Goal: Check status: Check status

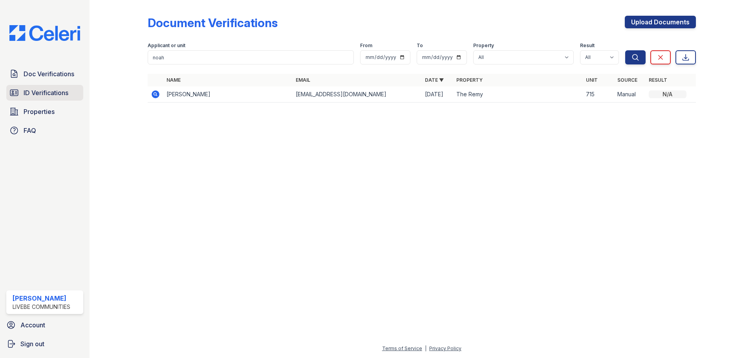
click at [44, 93] on span "ID Verifications" at bounding box center [46, 92] width 45 height 9
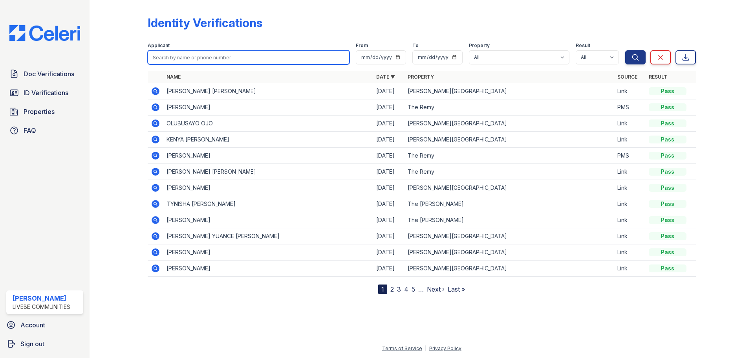
click at [243, 56] on input "search" at bounding box center [249, 57] width 202 height 14
type input "mathew"
click at [625, 50] on button "Search" at bounding box center [635, 57] width 20 height 14
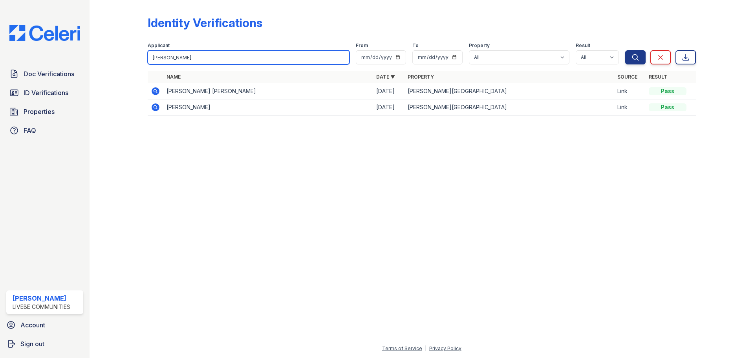
click at [189, 56] on input "mathew" at bounding box center [249, 57] width 202 height 14
type input "matthew"
click at [625, 50] on button "Search" at bounding box center [635, 57] width 20 height 14
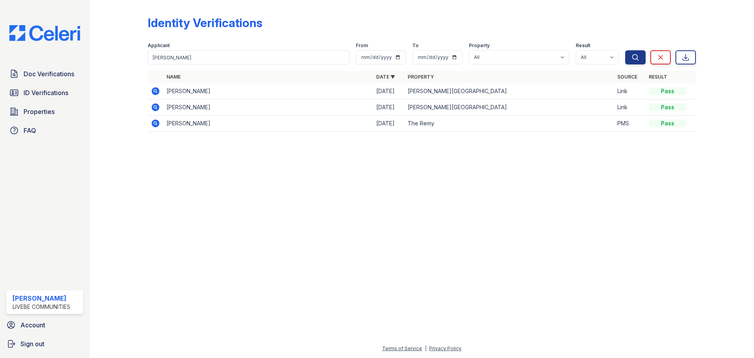
click at [154, 122] on icon at bounding box center [155, 123] width 2 height 2
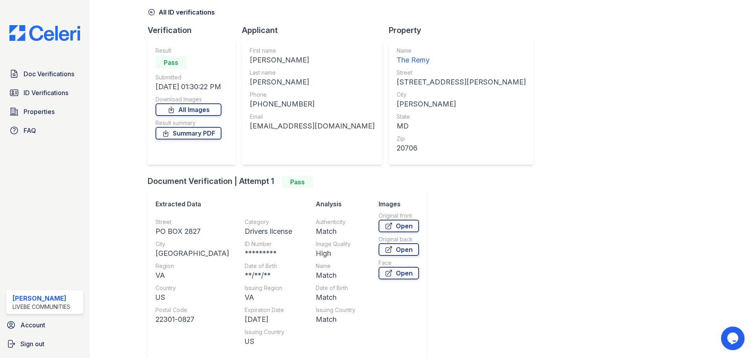
scroll to position [71, 0]
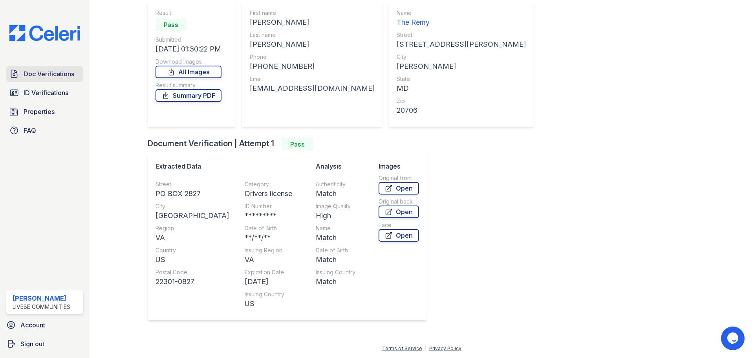
click at [41, 71] on span "Doc Verifications" at bounding box center [49, 73] width 51 height 9
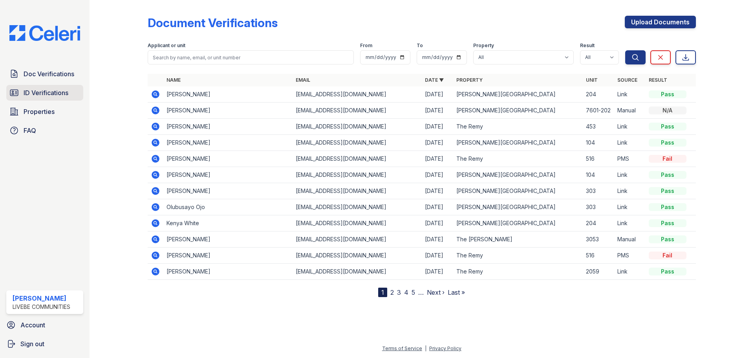
click at [58, 91] on span "ID Verifications" at bounding box center [46, 92] width 45 height 9
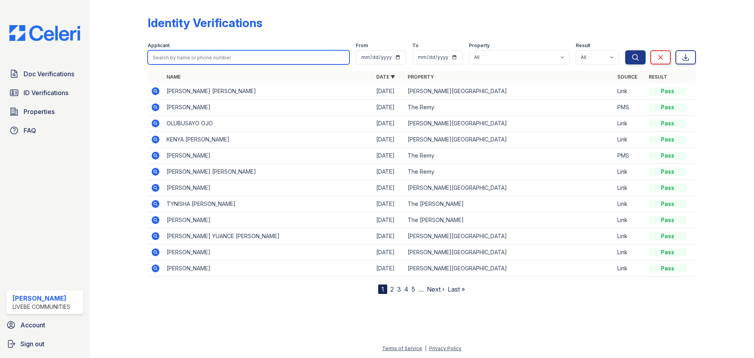
click at [205, 54] on input "search" at bounding box center [249, 57] width 202 height 14
click at [211, 57] on input "matthew" at bounding box center [249, 57] width 202 height 14
type input "matthew"
click at [625, 50] on button "Search" at bounding box center [635, 57] width 20 height 14
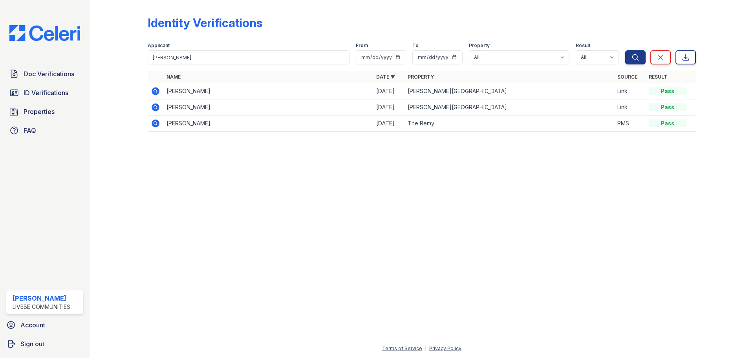
click at [154, 126] on icon at bounding box center [156, 123] width 8 height 8
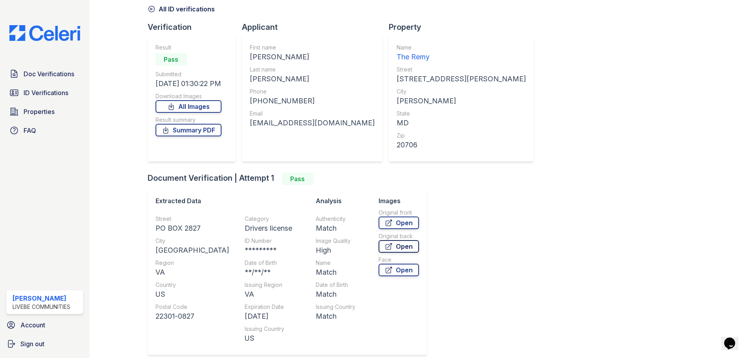
scroll to position [71, 0]
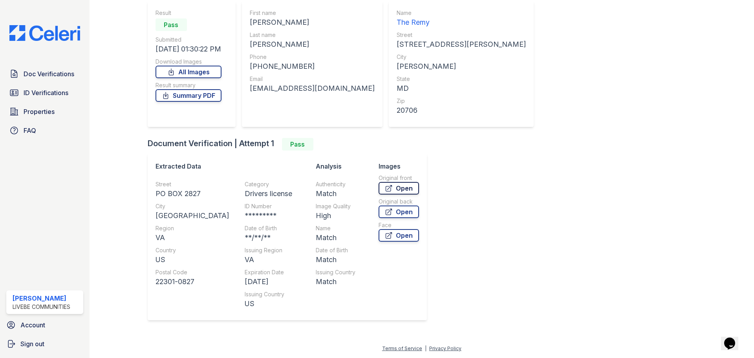
click at [378, 190] on link "Open" at bounding box center [398, 188] width 40 height 13
click at [15, 70] on icon at bounding box center [14, 73] width 6 height 7
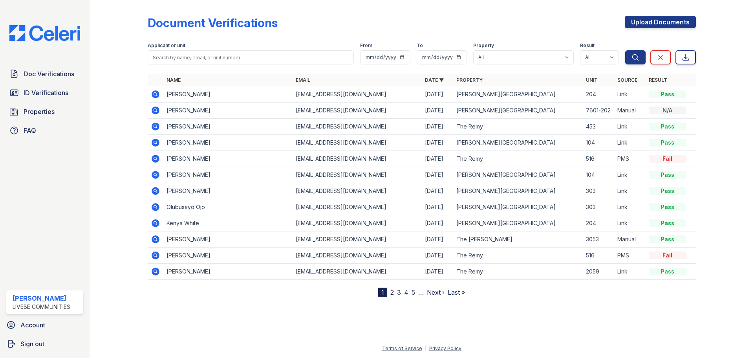
click at [155, 256] on icon at bounding box center [156, 255] width 8 height 8
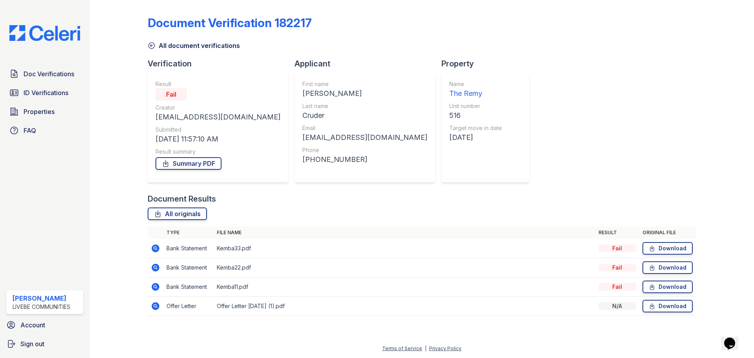
click at [156, 250] on icon at bounding box center [156, 248] width 8 height 8
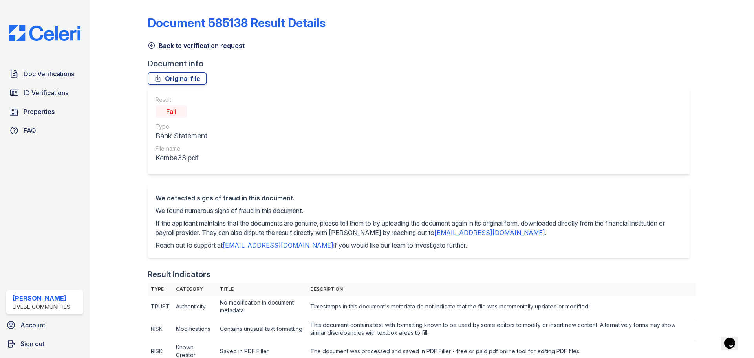
click at [150, 49] on icon at bounding box center [152, 46] width 8 height 8
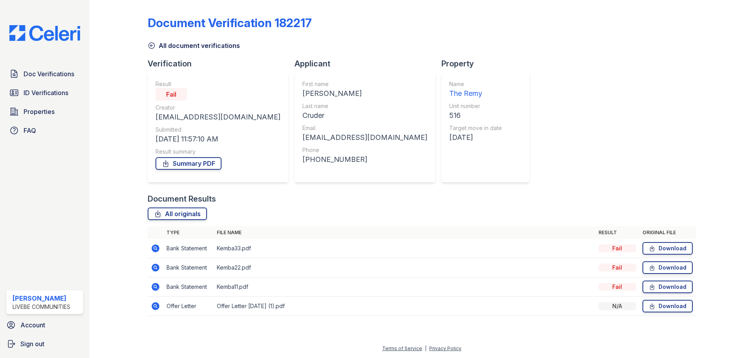
click at [156, 307] on icon at bounding box center [155, 305] width 9 height 9
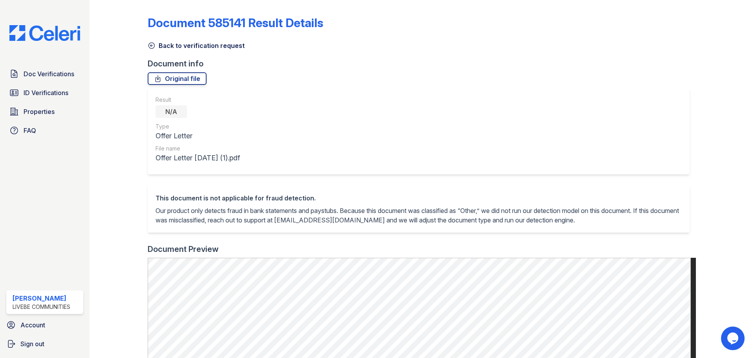
drag, startPoint x: 152, startPoint y: 43, endPoint x: 241, endPoint y: 163, distance: 149.0
click at [152, 43] on icon at bounding box center [151, 46] width 6 height 6
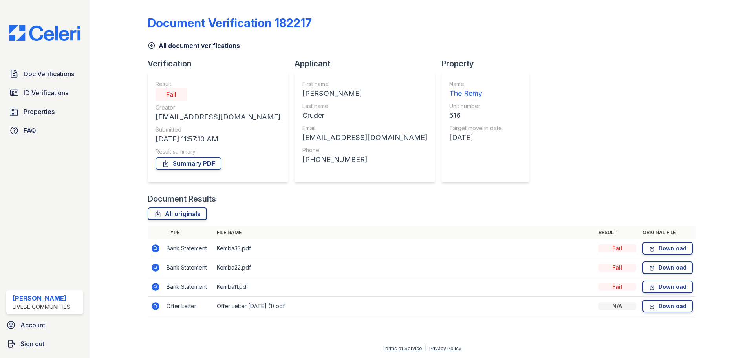
click at [154, 246] on icon at bounding box center [156, 248] width 8 height 8
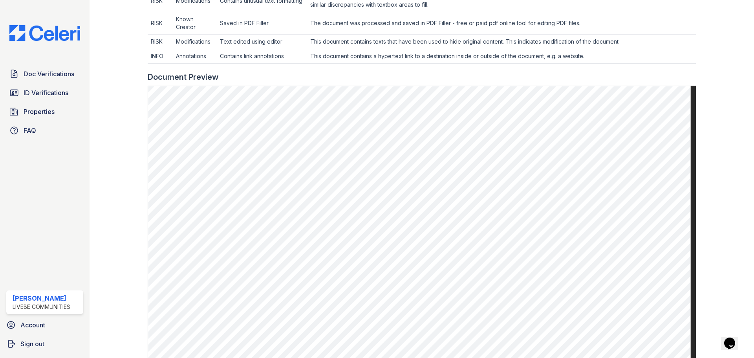
scroll to position [314, 0]
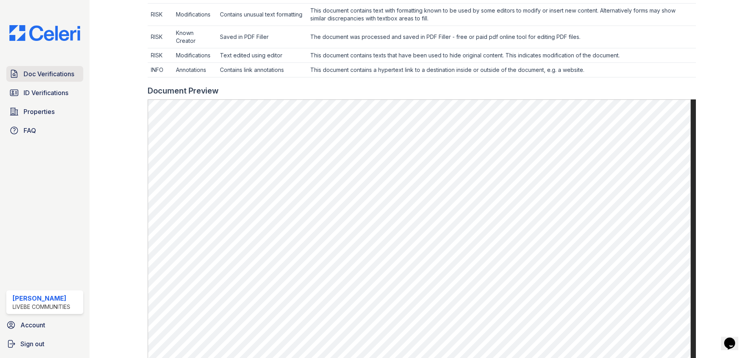
click at [41, 77] on span "Doc Verifications" at bounding box center [49, 73] width 51 height 9
